Goal: Task Accomplishment & Management: Manage account settings

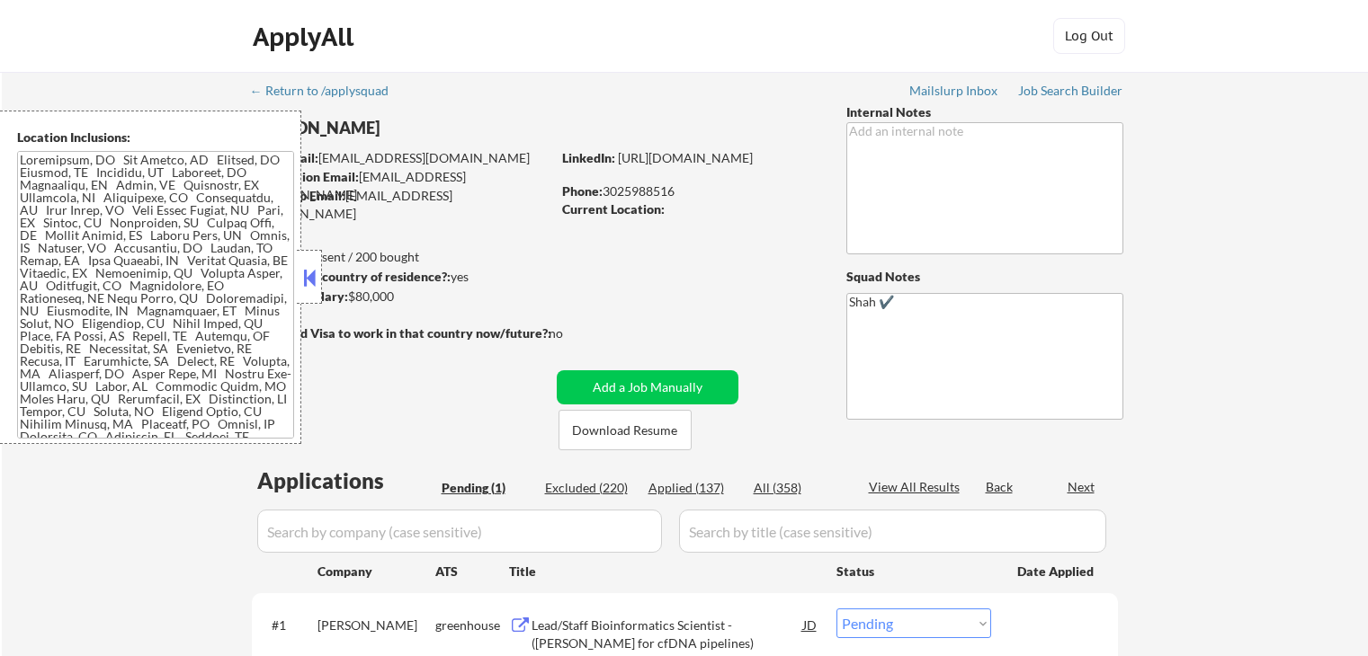
select select ""pending""
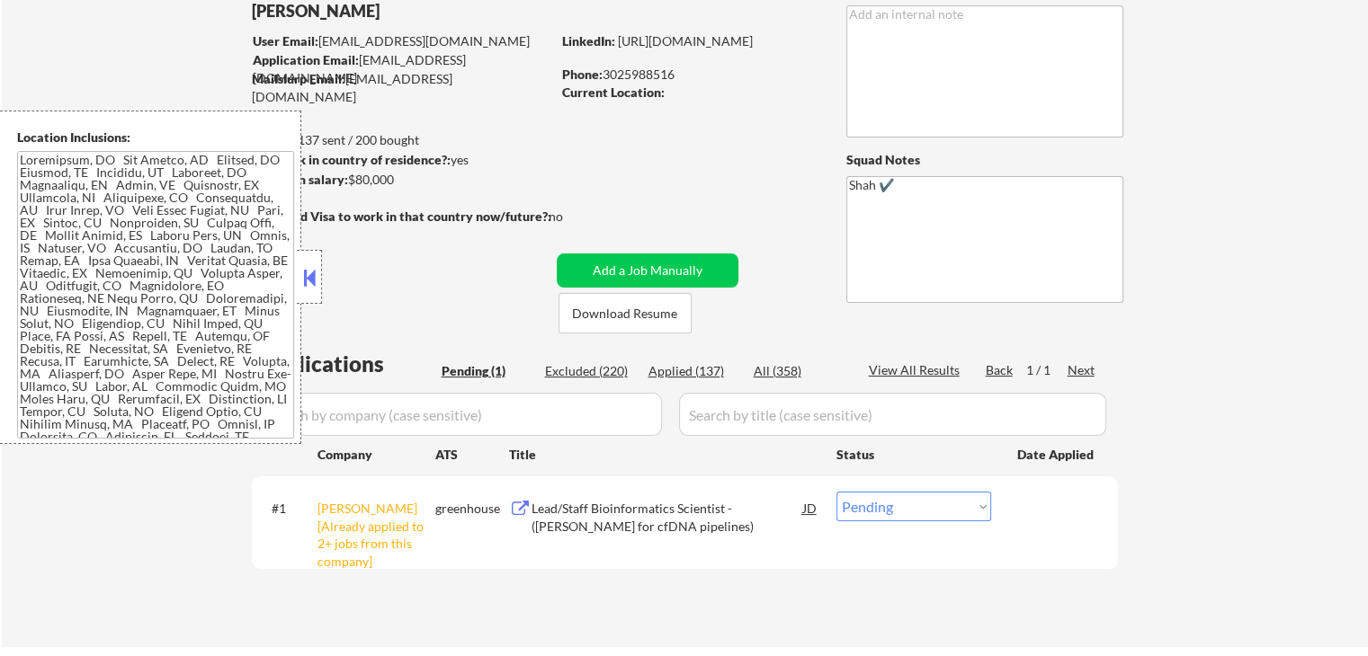
scroll to position [270, 0]
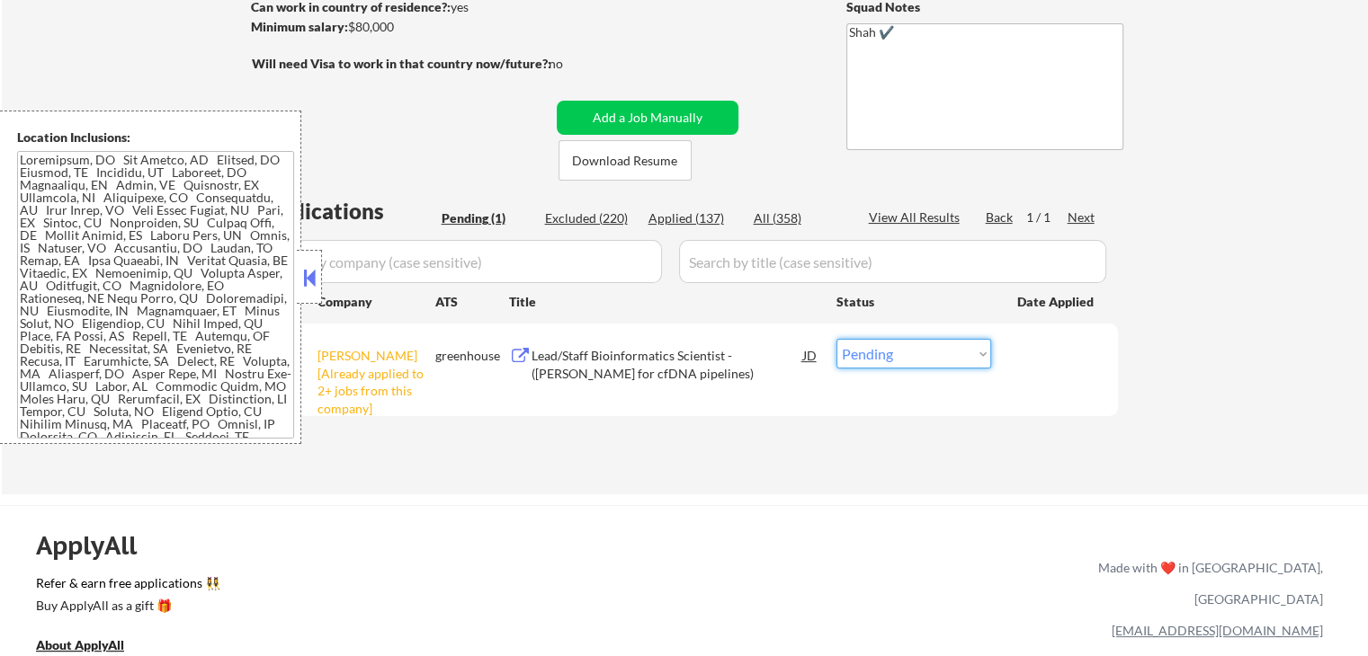
click at [961, 353] on select "Choose an option... Pending Applied Excluded (Questions) Excluded (Expired) Exc…" at bounding box center [913, 354] width 155 height 30
click at [601, 331] on div "#1 [PERSON_NAME] [Already applied to 2+ jobs from this company] greenhouse Lead…" at bounding box center [681, 369] width 849 height 77
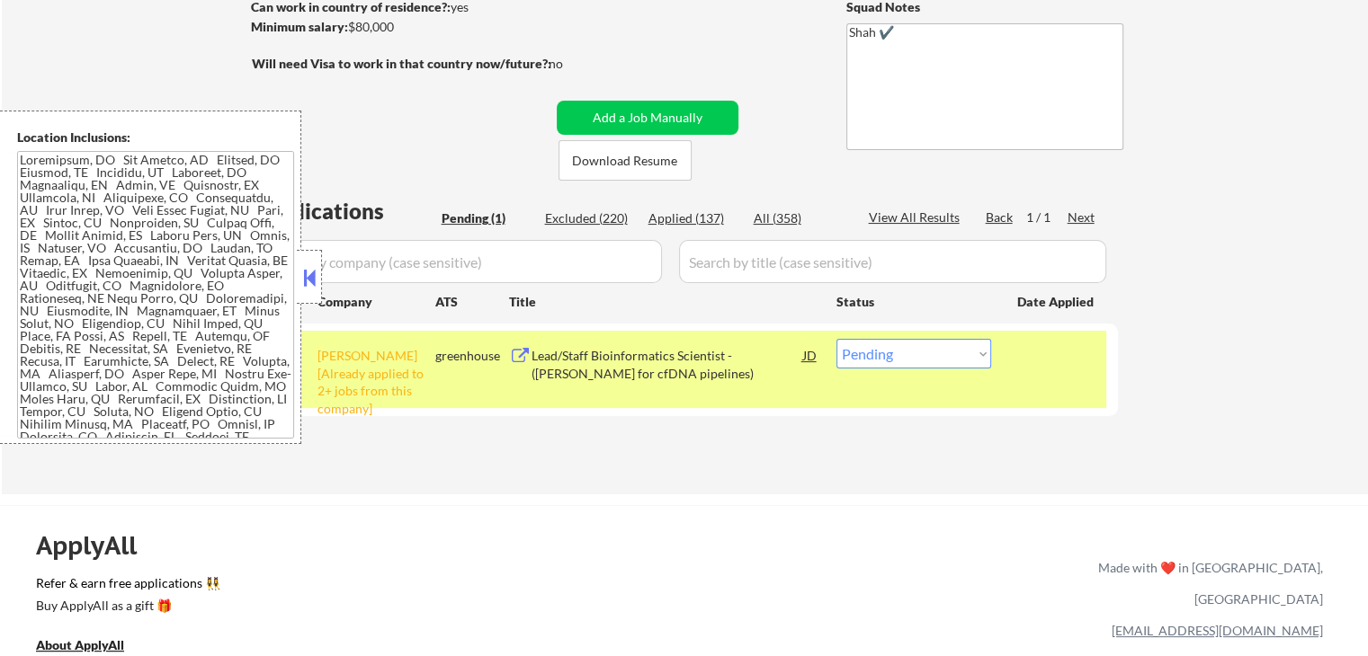
click at [600, 355] on div "Lead/Staff Bioinformatics Scientist - ([PERSON_NAME] for cfDNA pipelines)" at bounding box center [667, 364] width 272 height 35
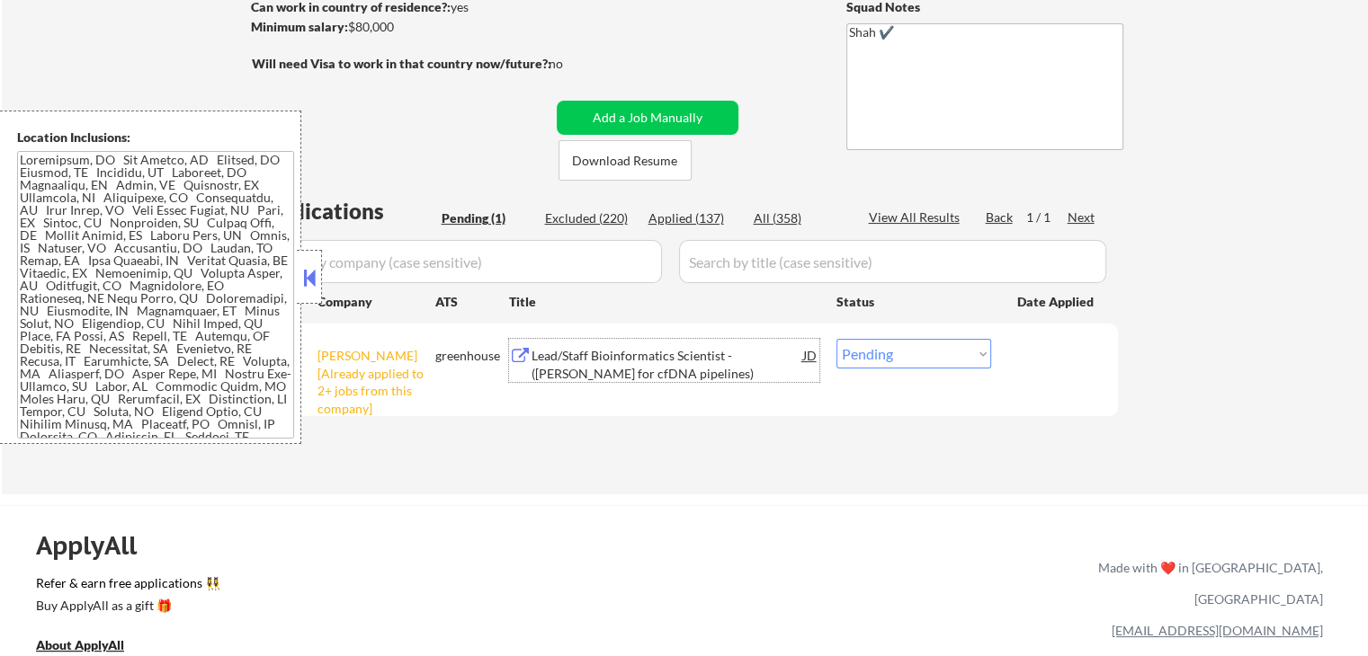
click at [679, 223] on div "Applied (137)" at bounding box center [693, 219] width 90 height 18
select select ""applied""
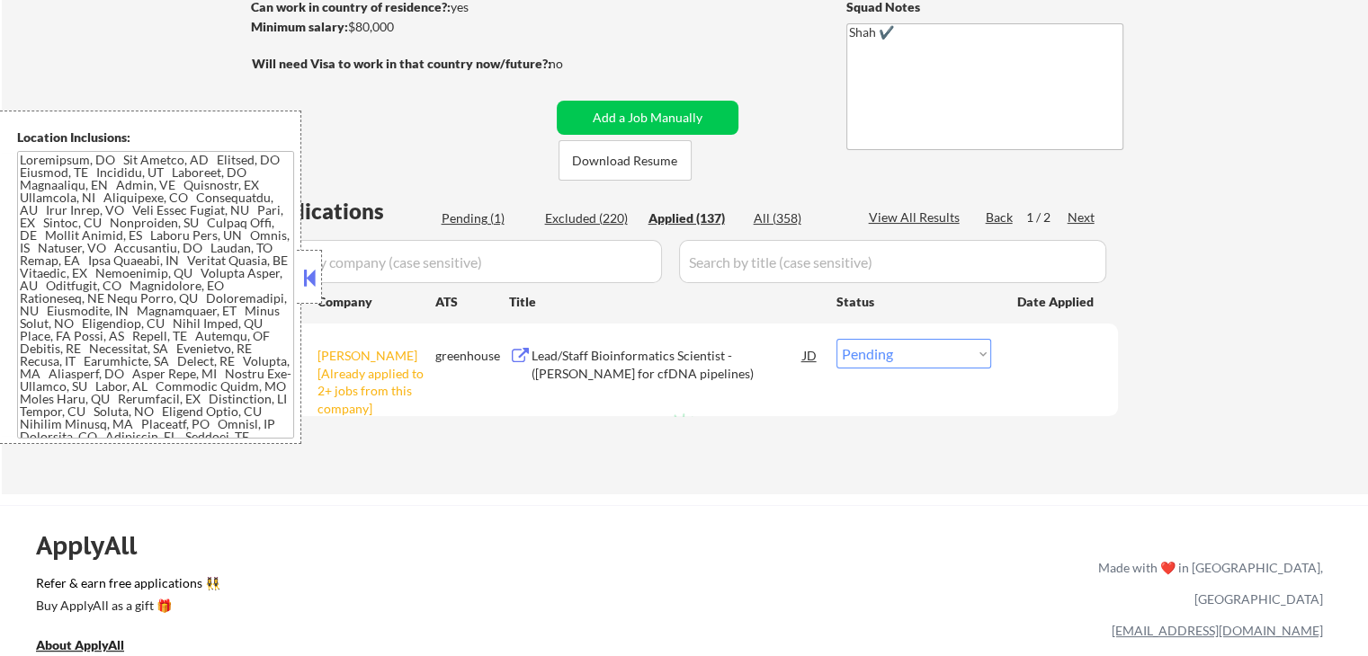
select select ""applied""
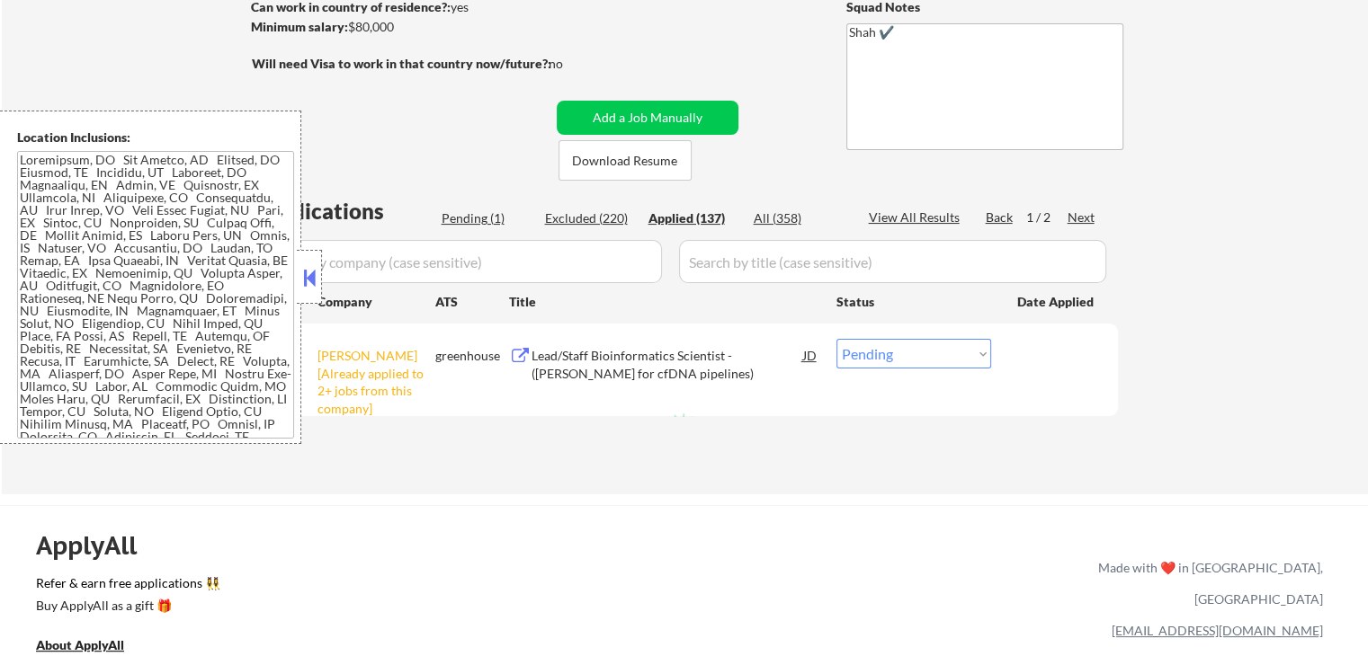
select select ""applied""
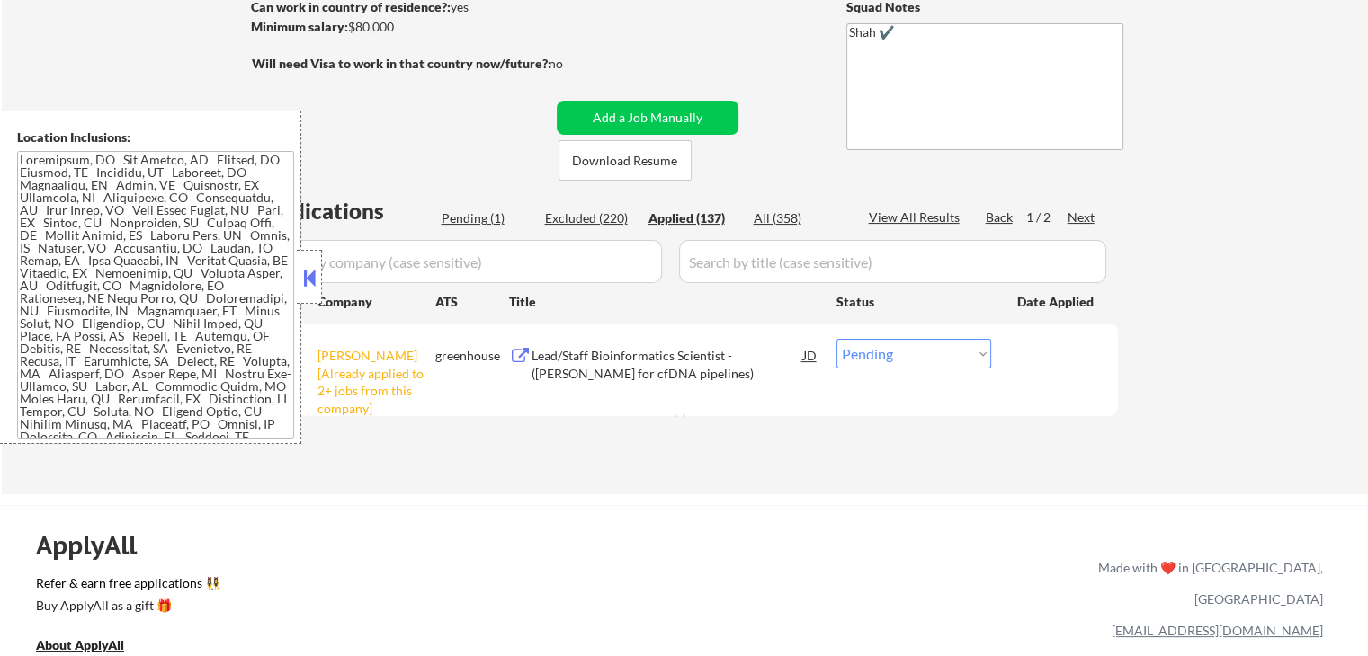
select select ""applied""
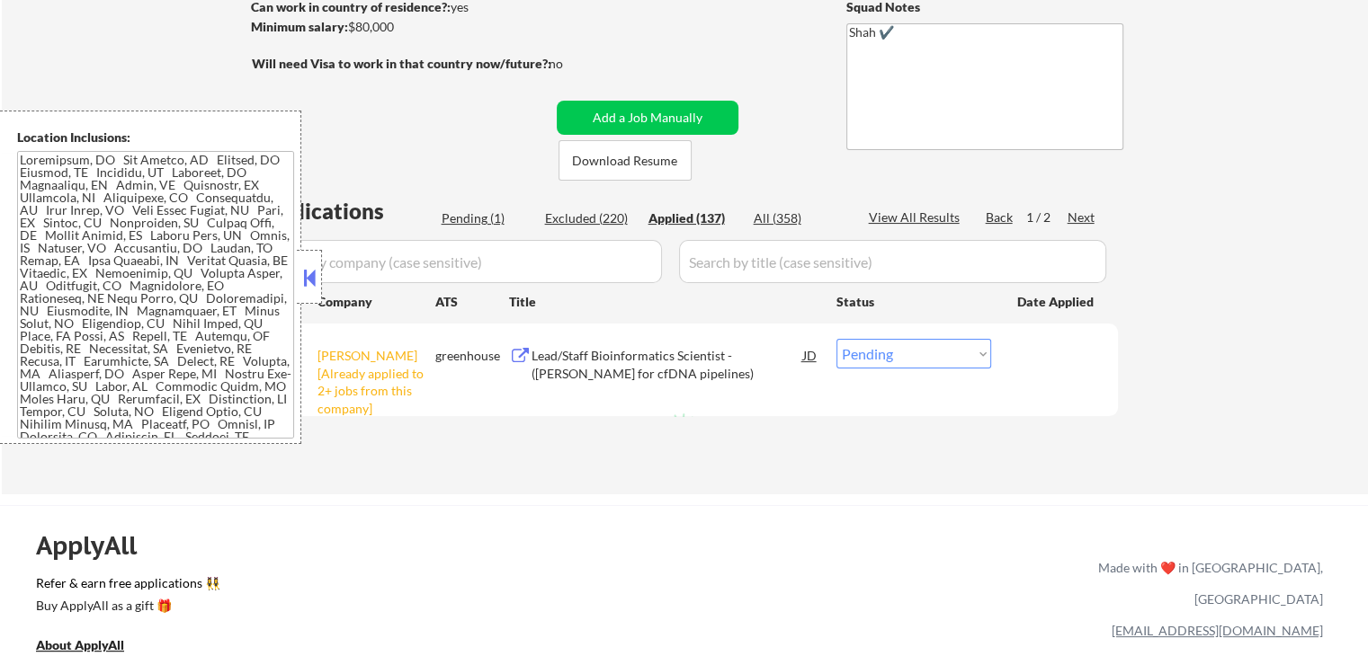
select select ""applied""
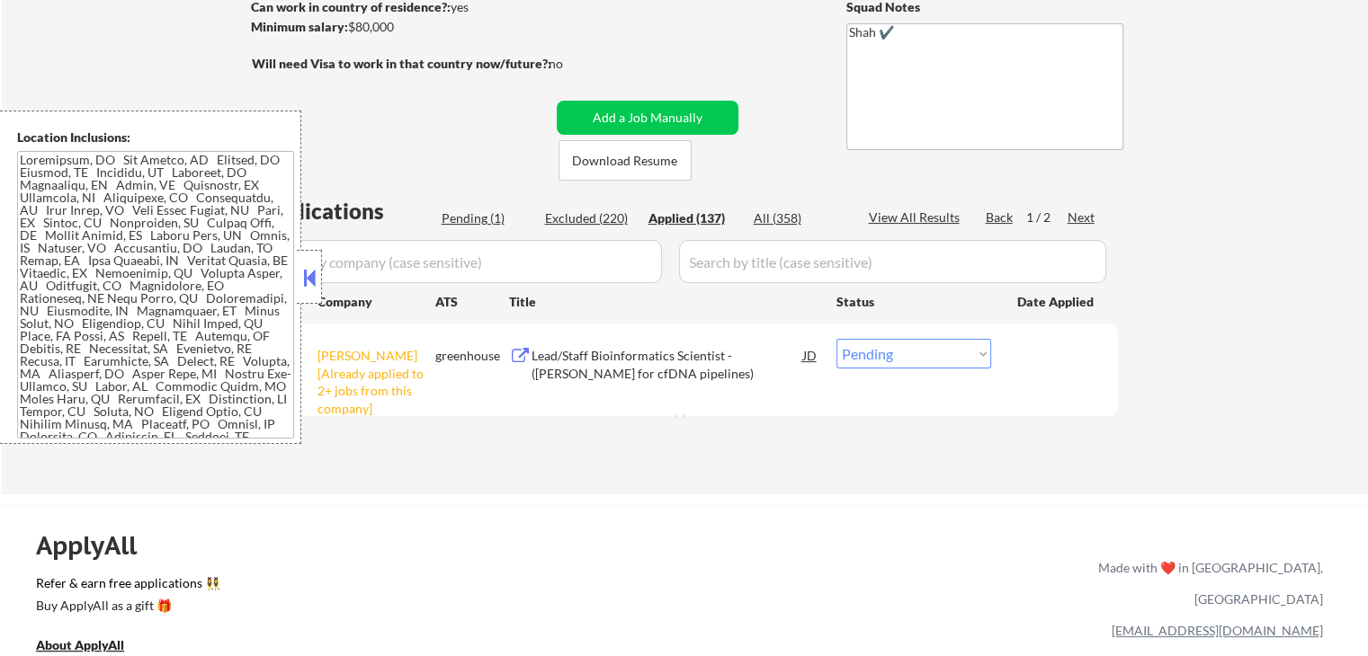
select select ""applied""
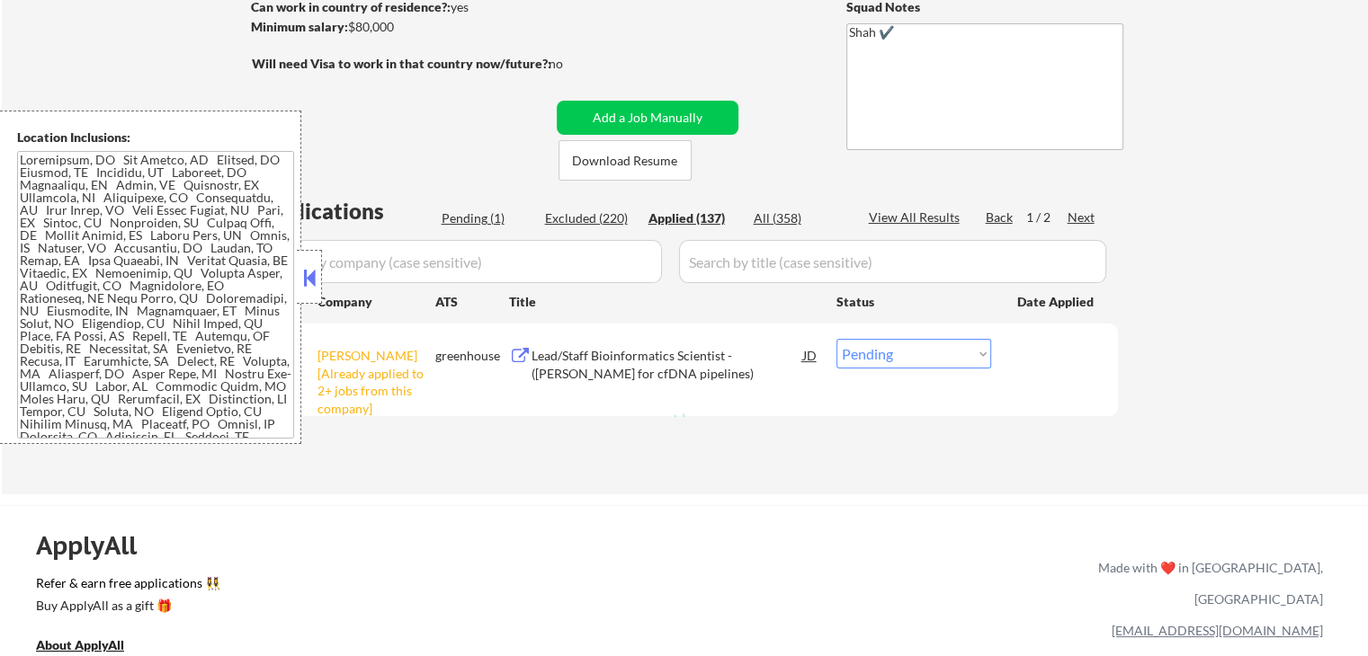
select select ""applied""
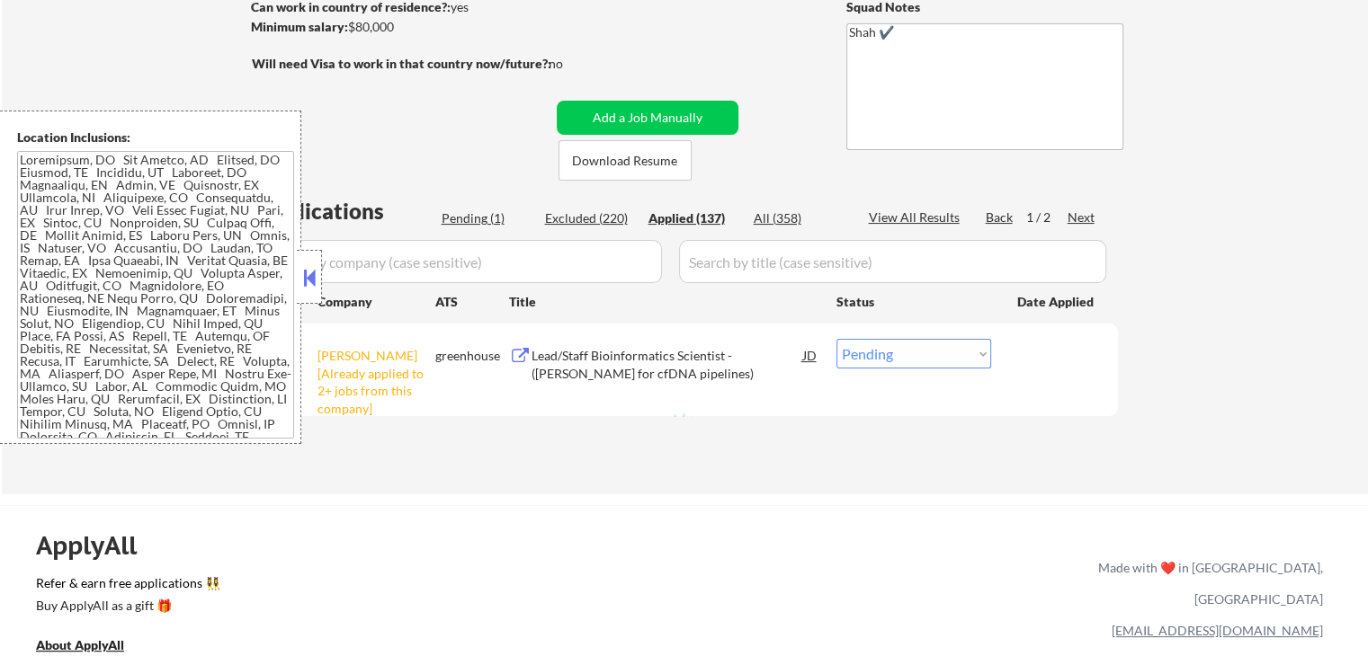
select select ""applied""
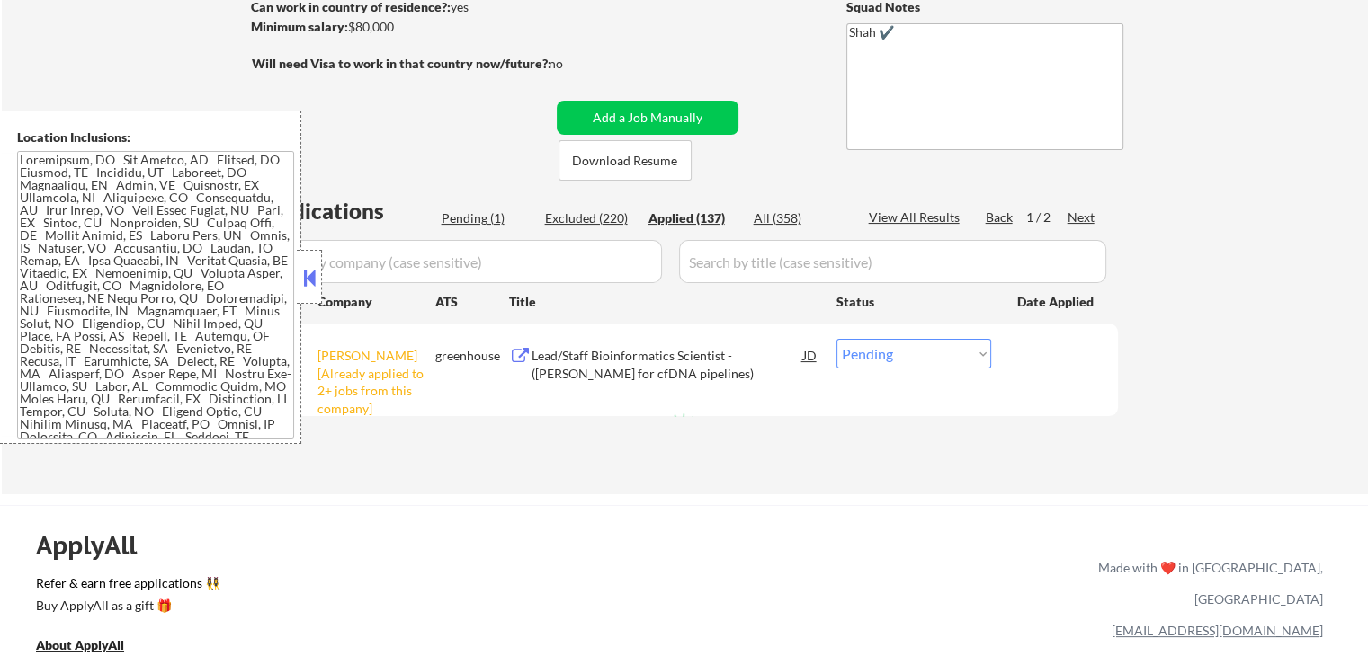
select select ""applied""
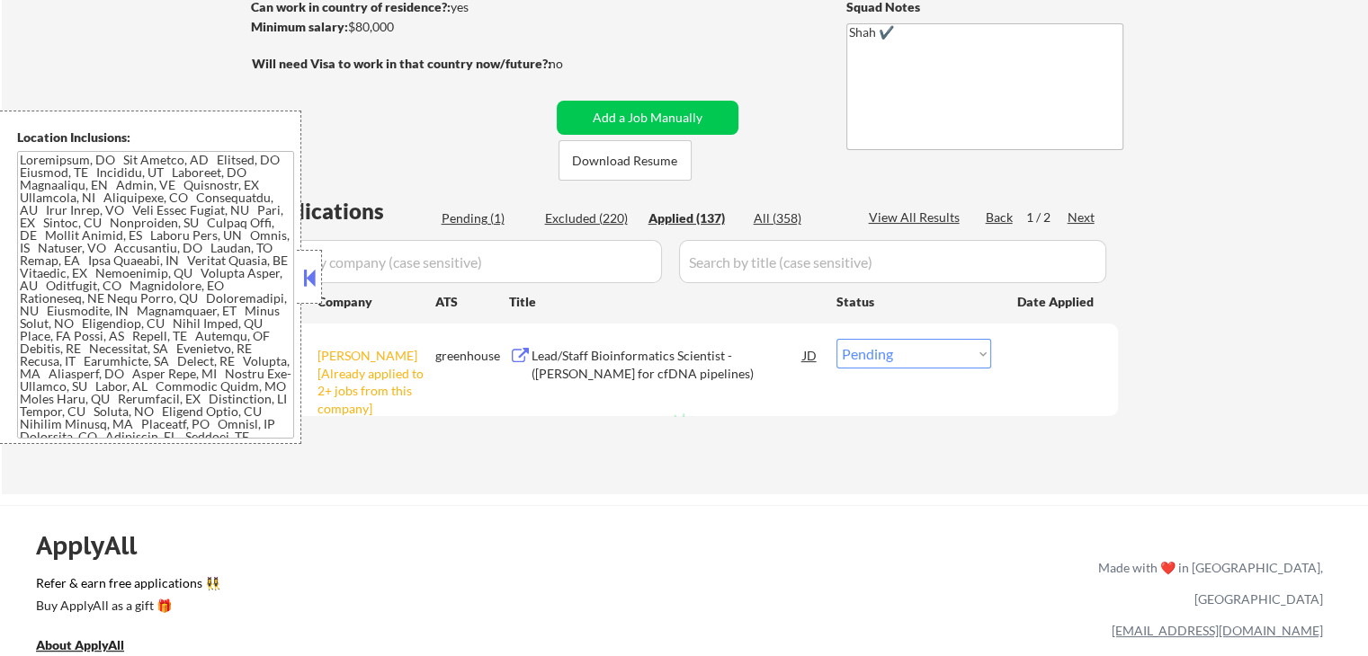
select select ""applied""
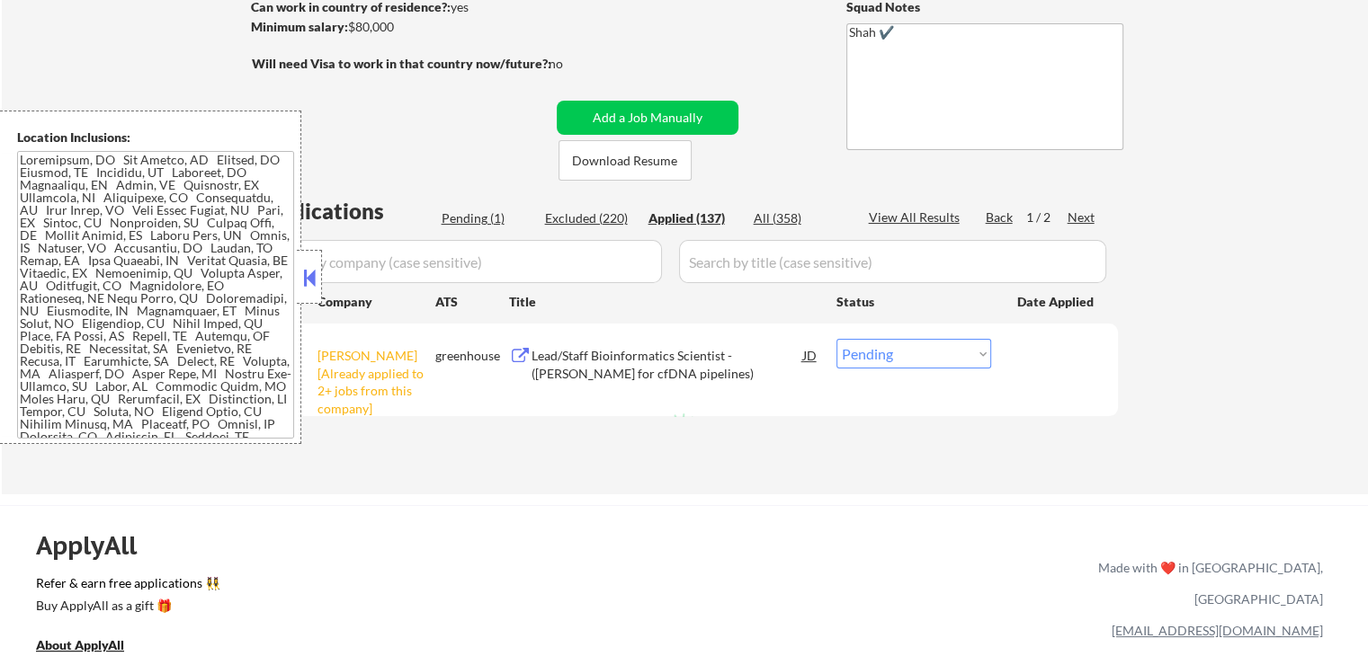
select select ""applied""
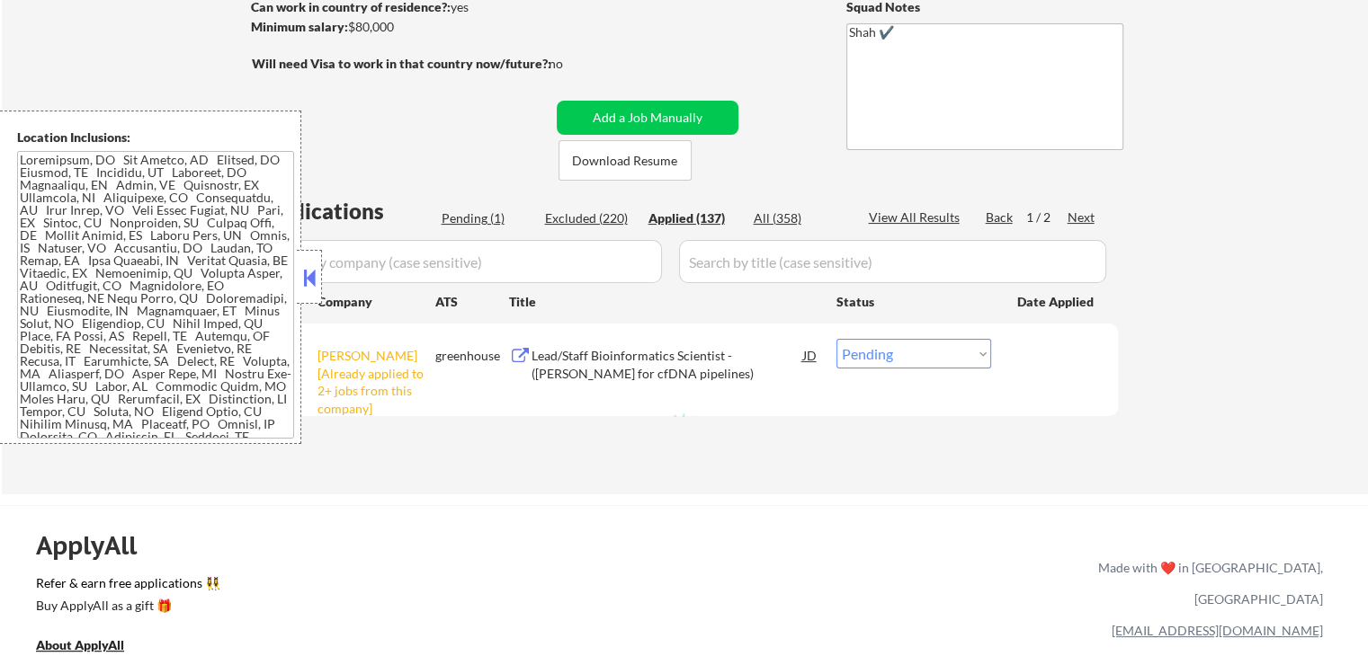
select select ""applied""
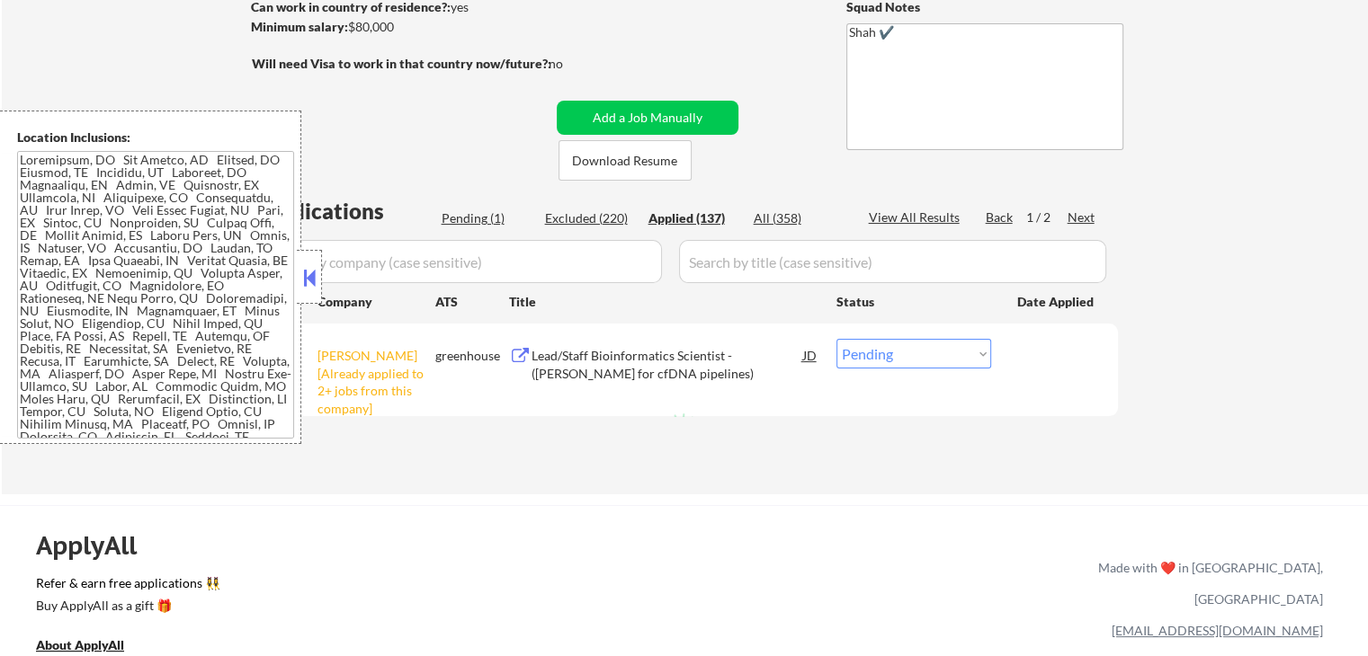
select select ""applied""
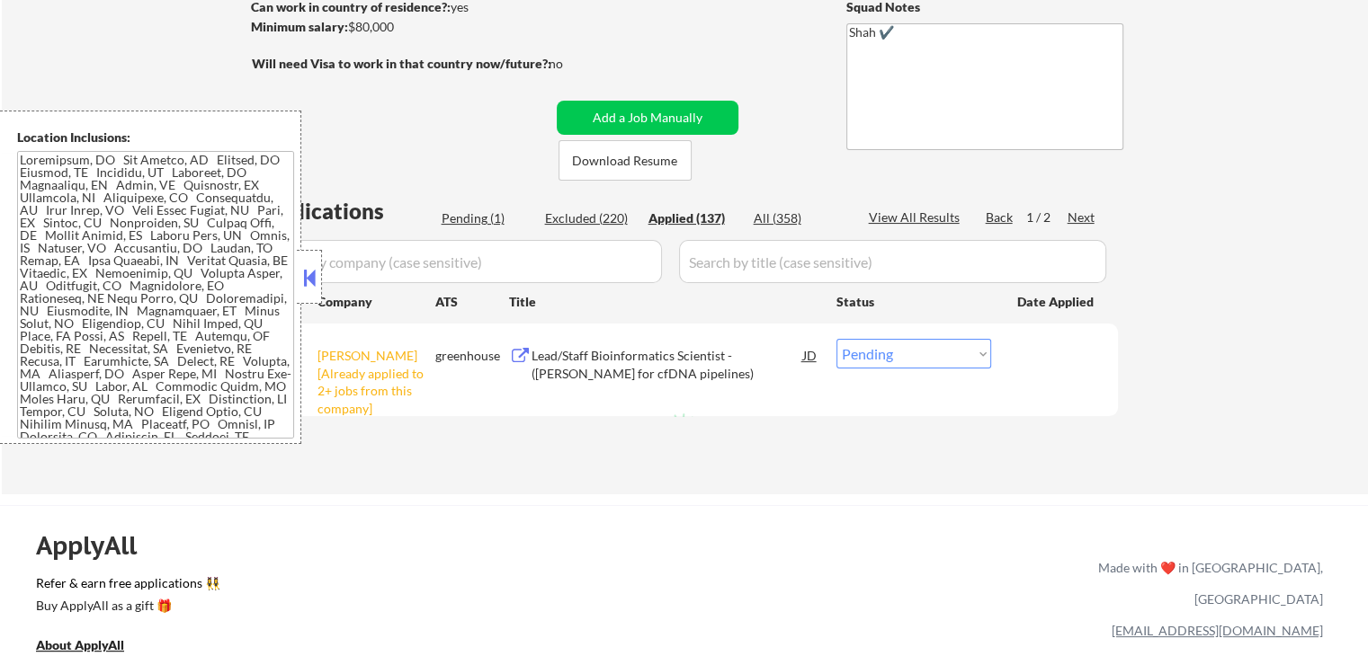
select select ""applied""
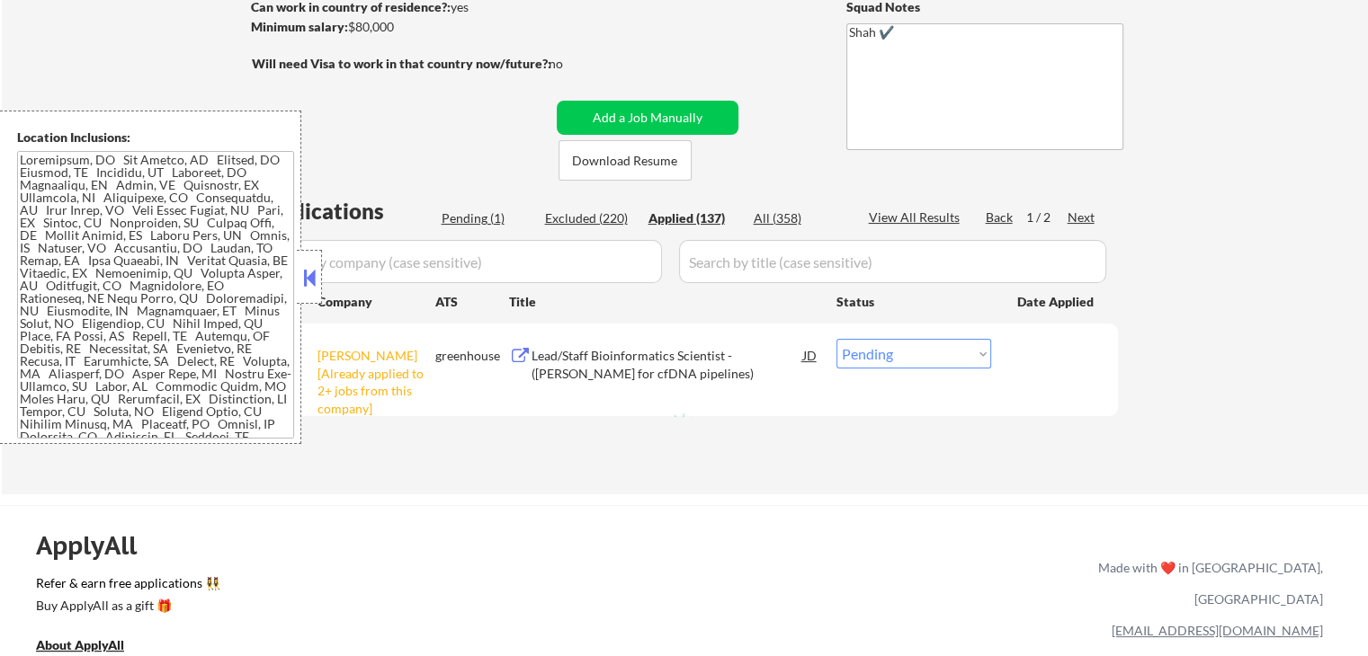
select select ""applied""
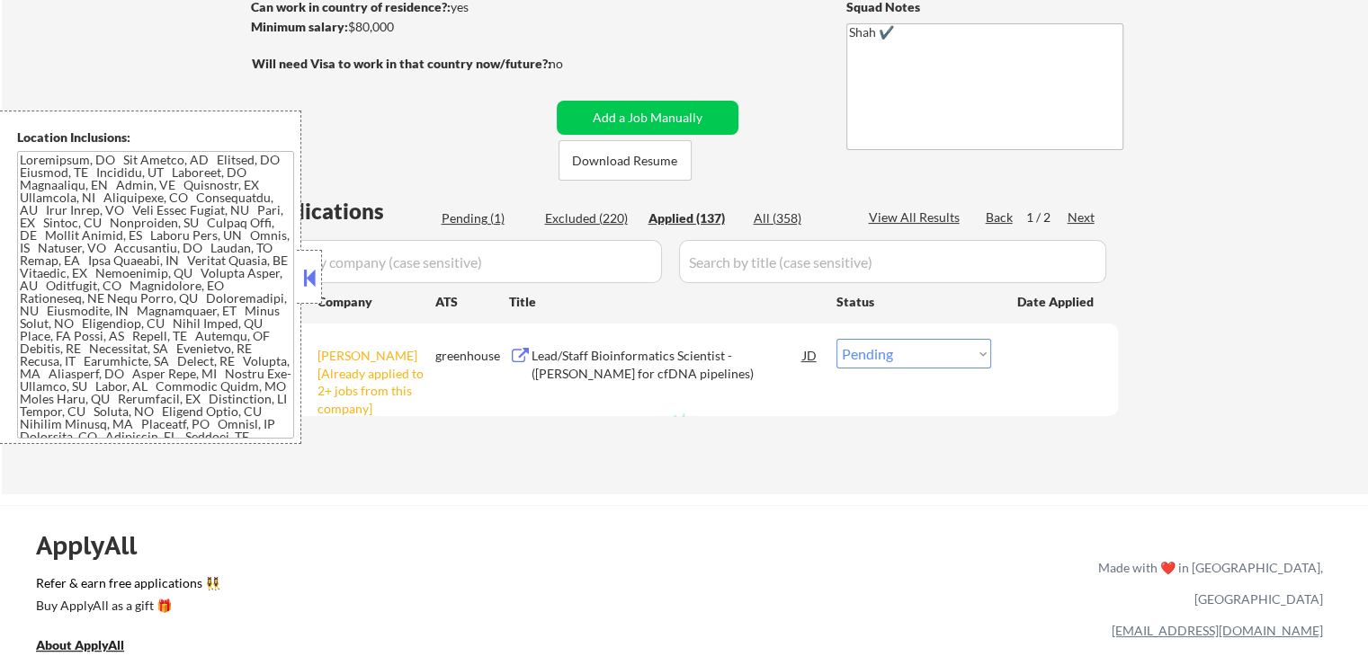
select select ""applied""
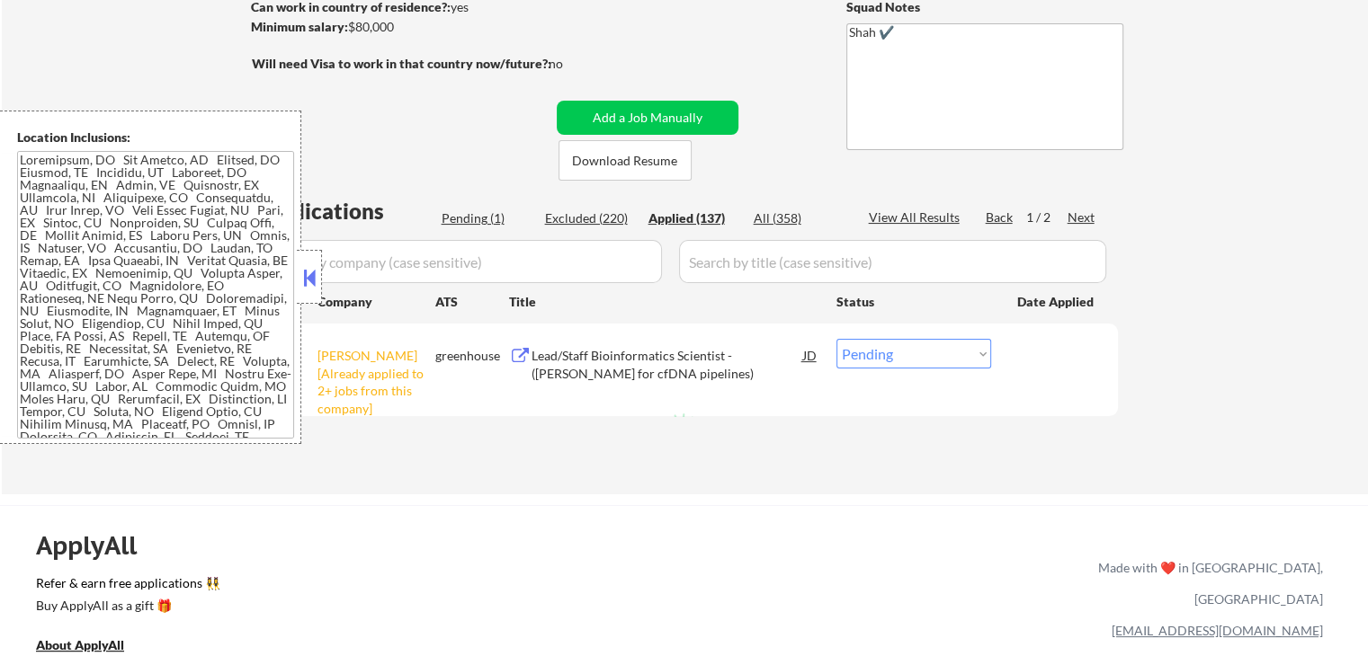
select select ""applied""
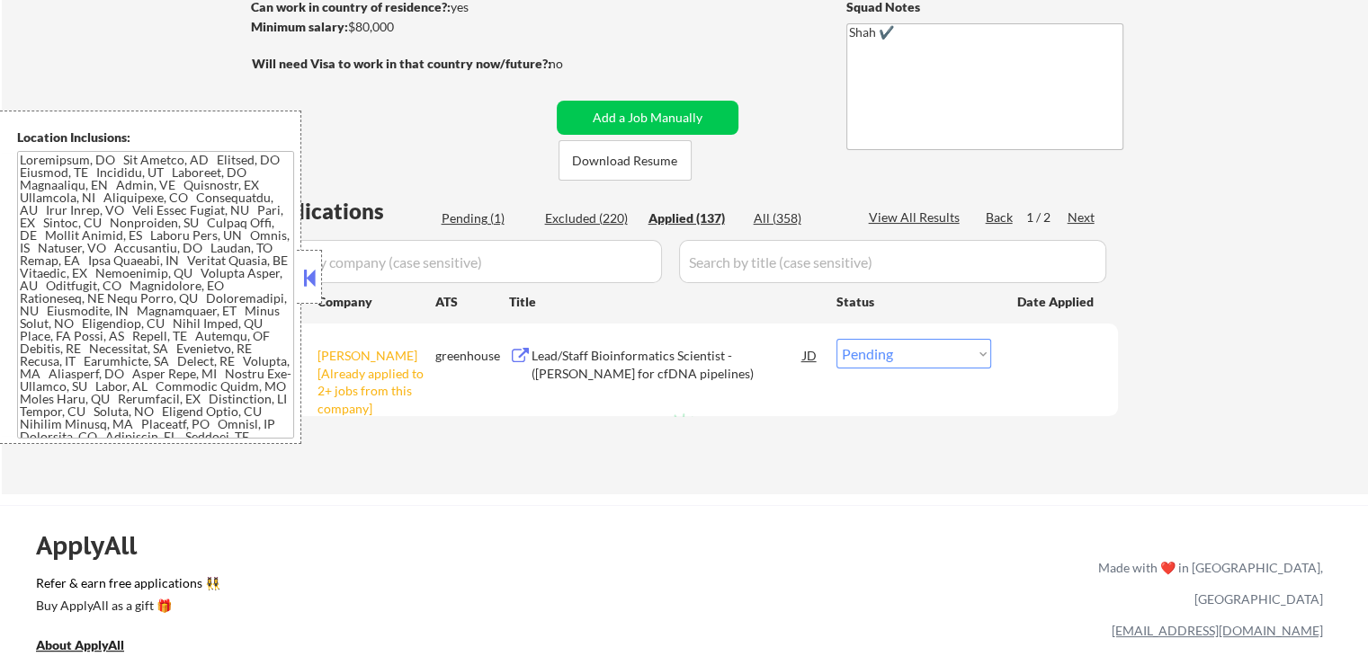
select select ""applied""
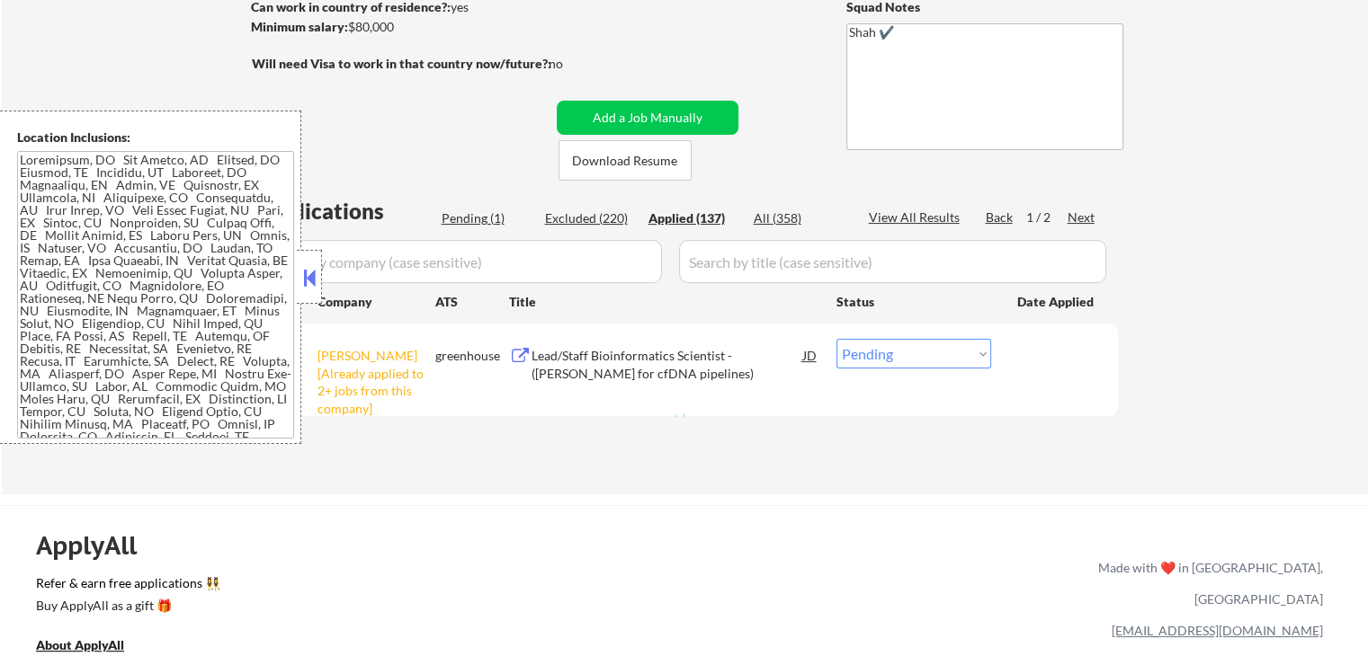
select select ""applied""
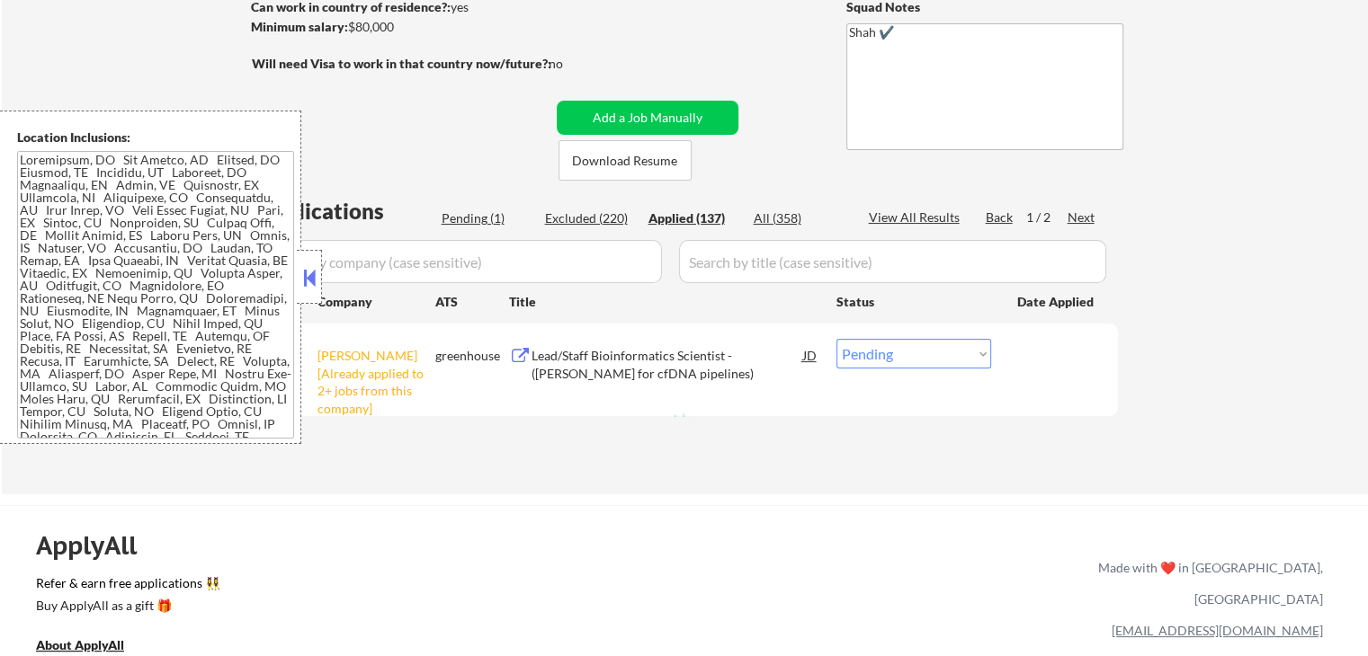
select select ""applied""
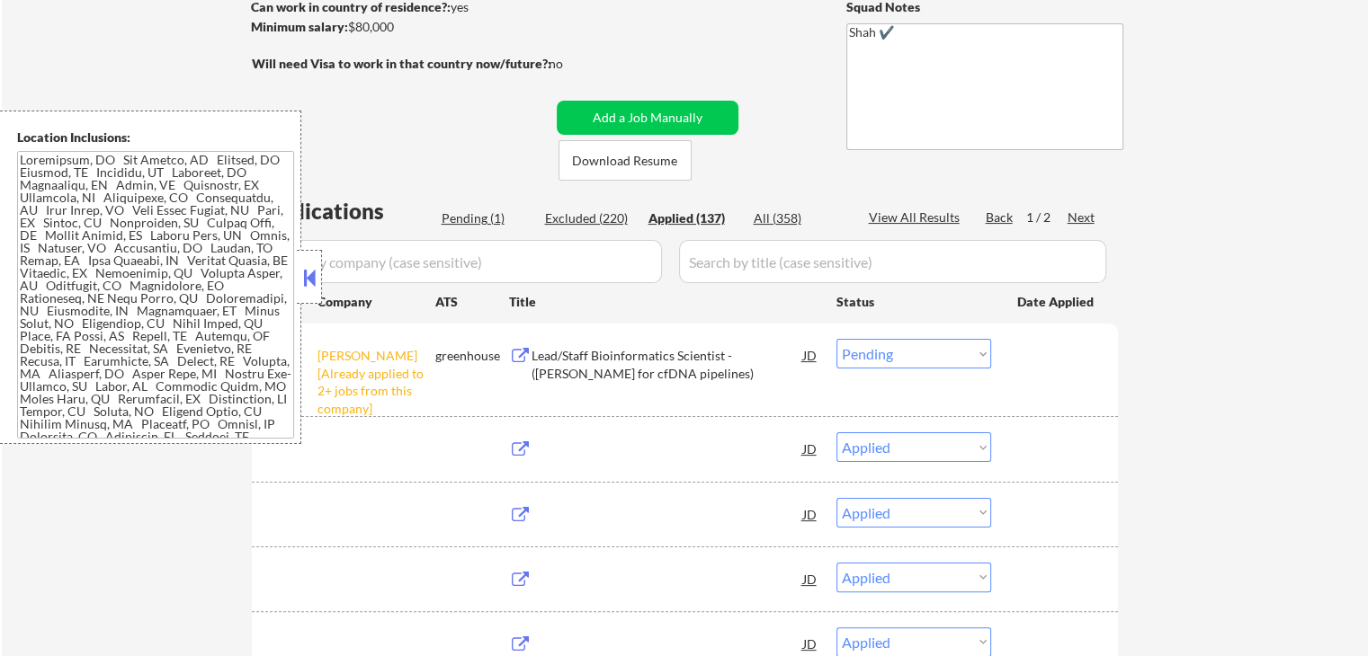
select select ""applied""
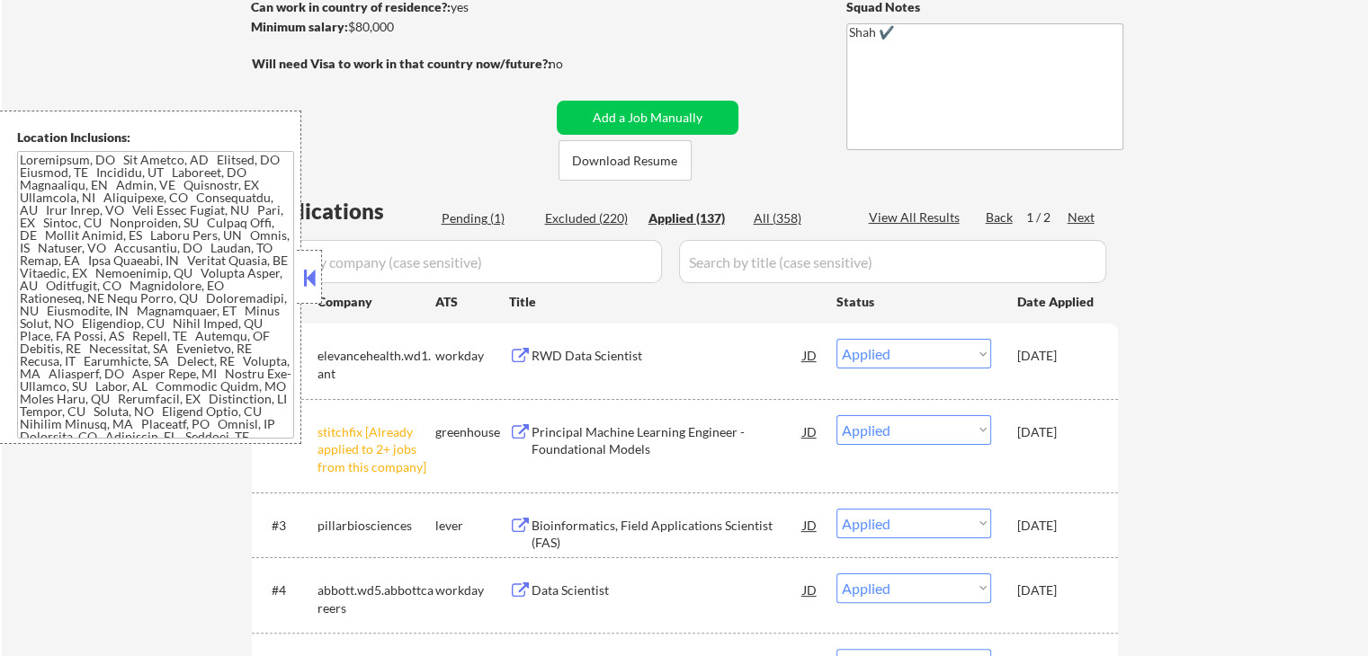
click at [317, 271] on button at bounding box center [309, 277] width 20 height 27
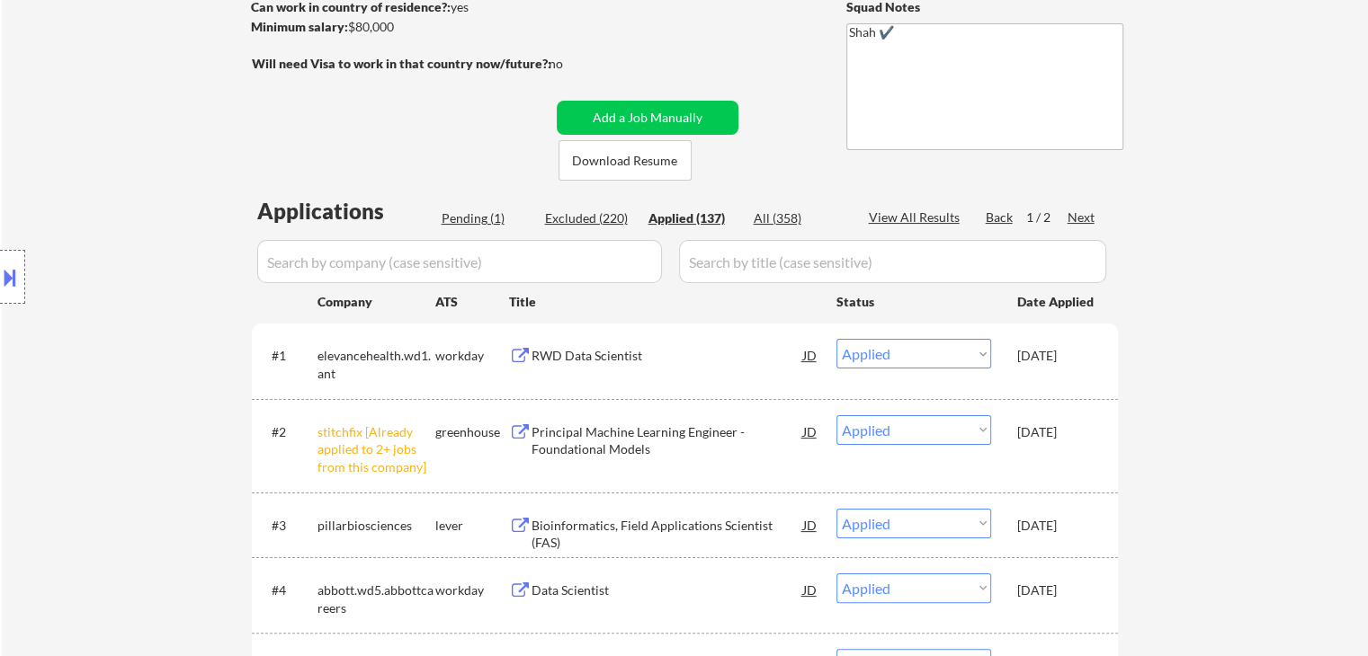
click at [403, 254] on input "input" at bounding box center [459, 261] width 405 height 43
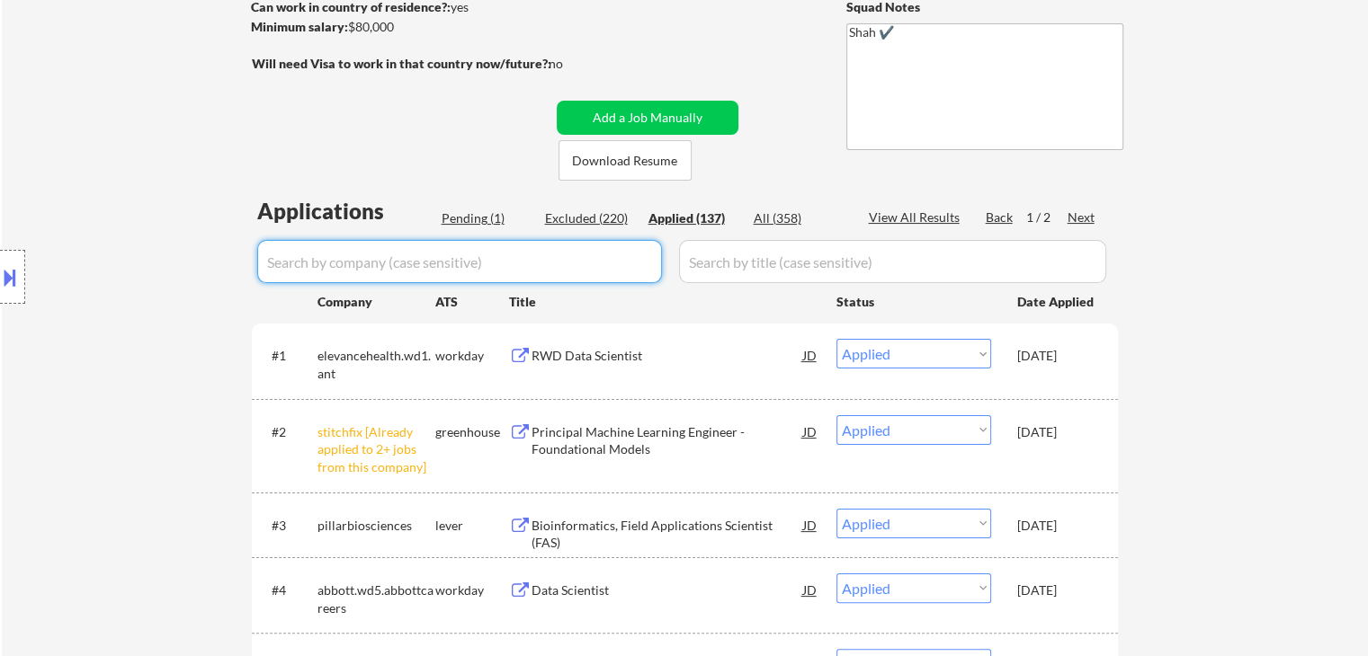
paste input "[PERSON_NAME]"
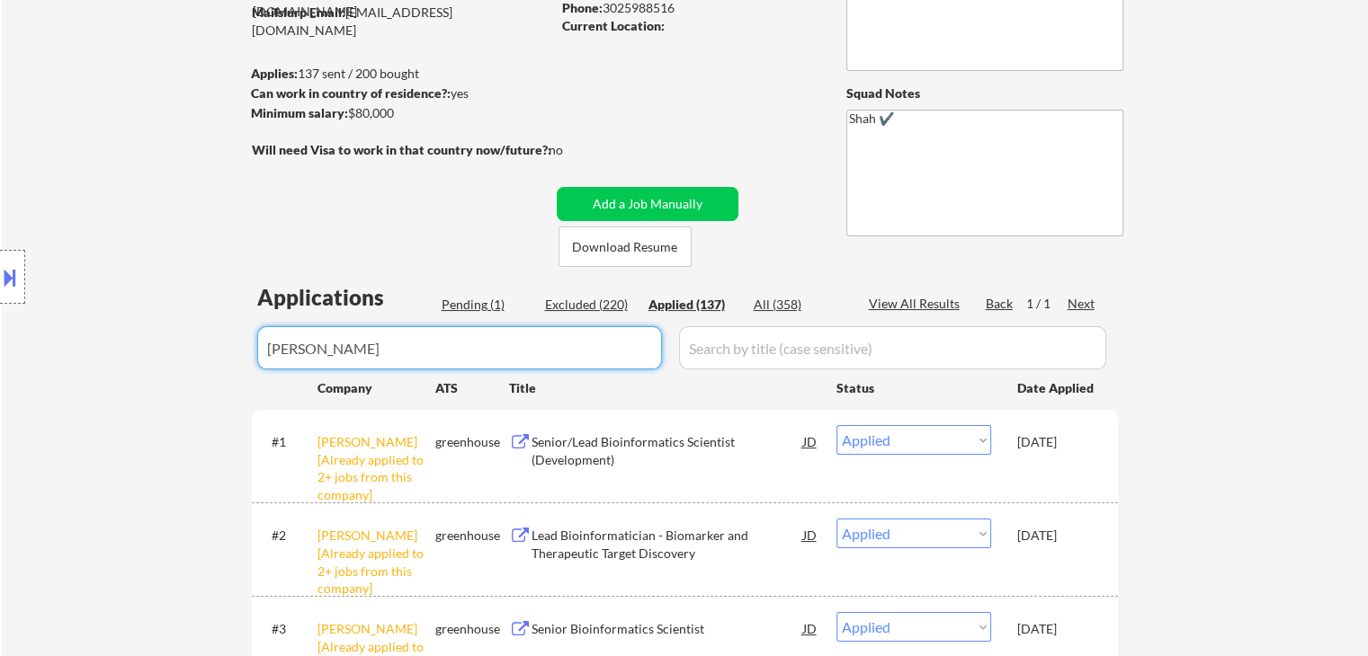
scroll to position [180, 0]
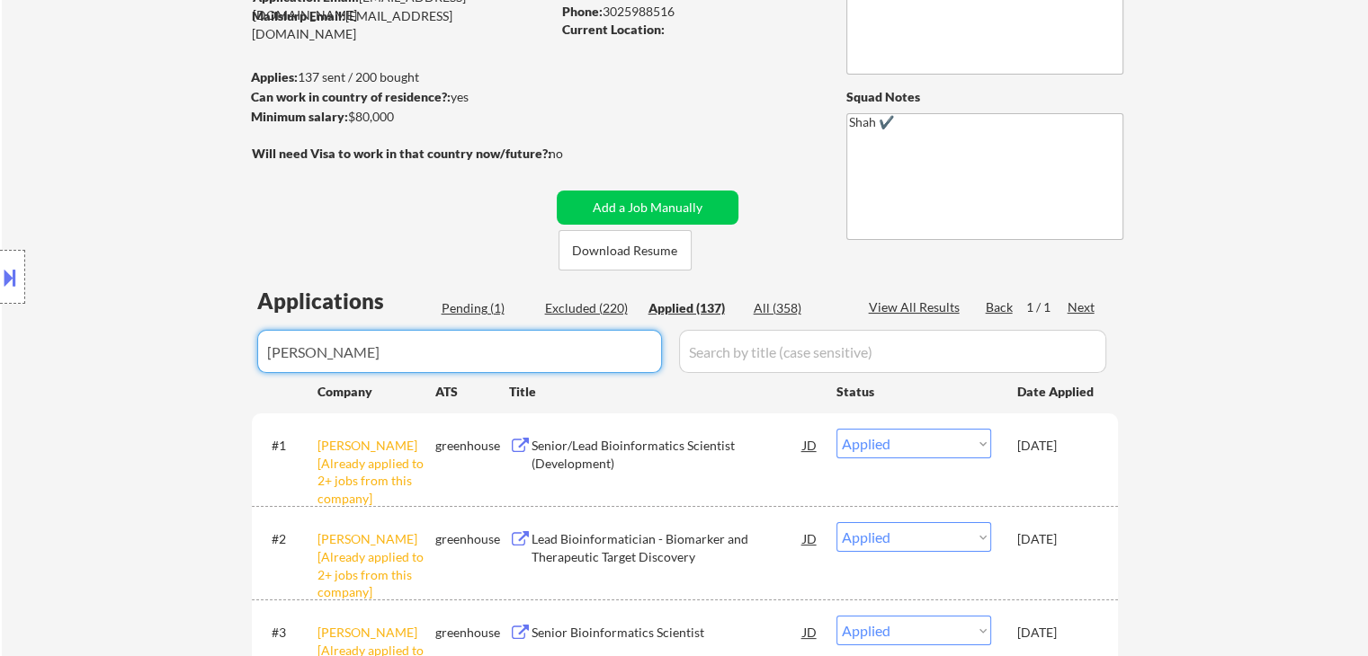
type input "[PERSON_NAME]"
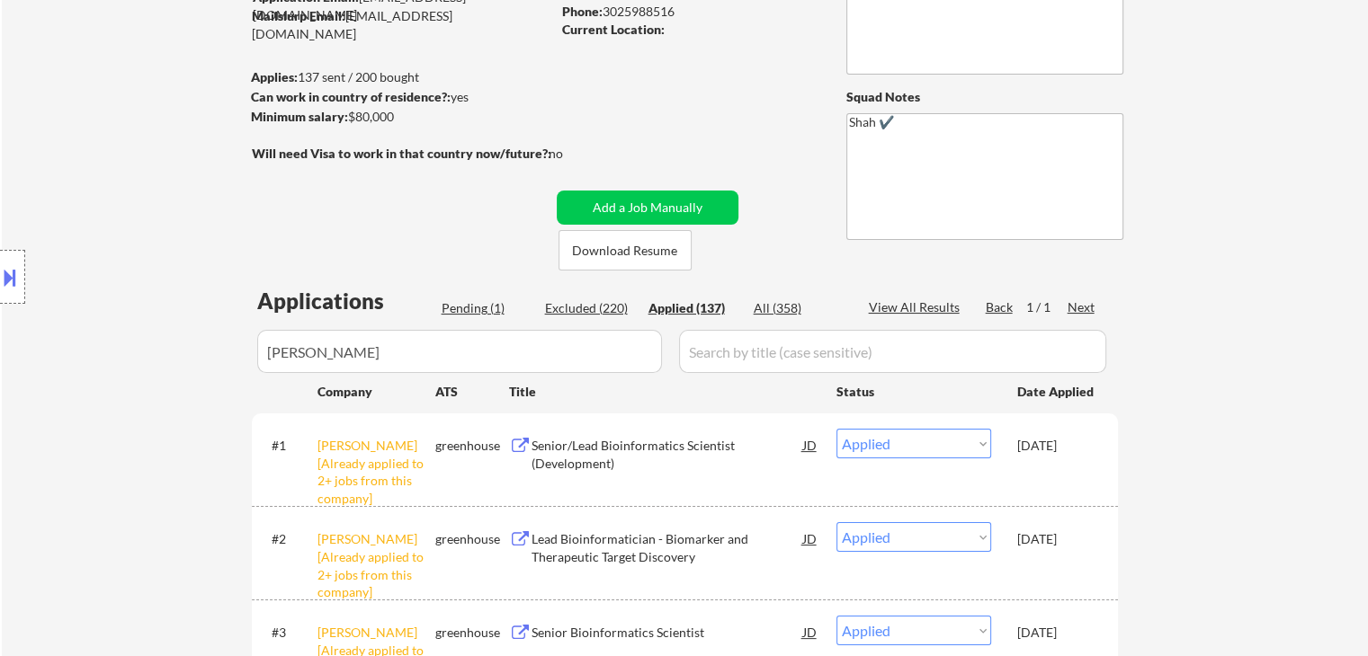
click at [484, 317] on div "Pending (1)" at bounding box center [487, 308] width 90 height 19
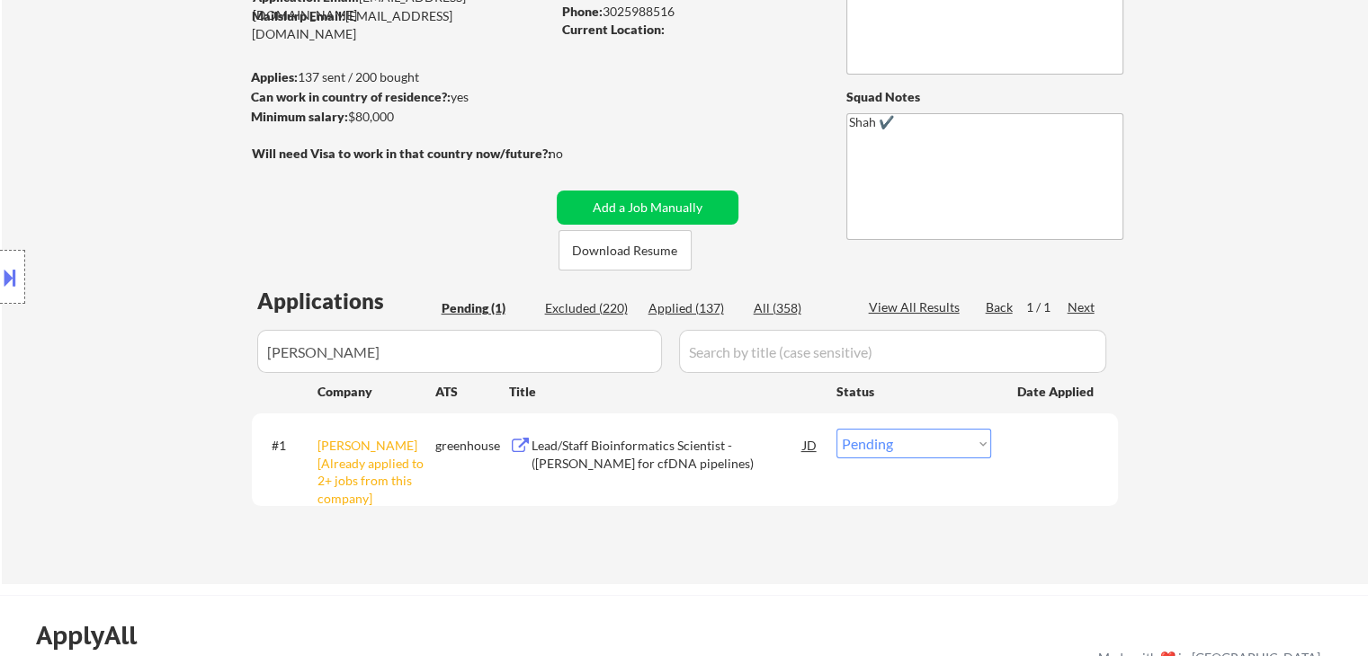
click at [896, 454] on select "Choose an option... Pending Applied Excluded (Questions) Excluded (Expired) Exc…" at bounding box center [913, 444] width 155 height 30
select select ""excluded__other_""
click at [836, 429] on select "Choose an option... Pending Applied Excluded (Questions) Excluded (Expired) Exc…" at bounding box center [913, 444] width 155 height 30
click at [640, 486] on div "#1 [PERSON_NAME] [Already applied to 2+ jobs from this company] greenhouse Lead…" at bounding box center [681, 459] width 849 height 77
